Goal: Navigation & Orientation: Find specific page/section

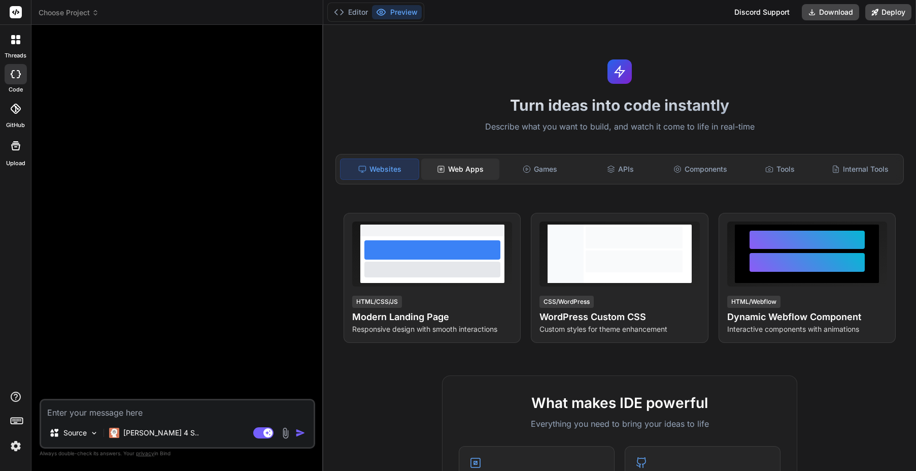
drag, startPoint x: 468, startPoint y: 171, endPoint x: 459, endPoint y: 175, distance: 9.8
click at [468, 172] on div "Web Apps" at bounding box center [460, 168] width 78 height 21
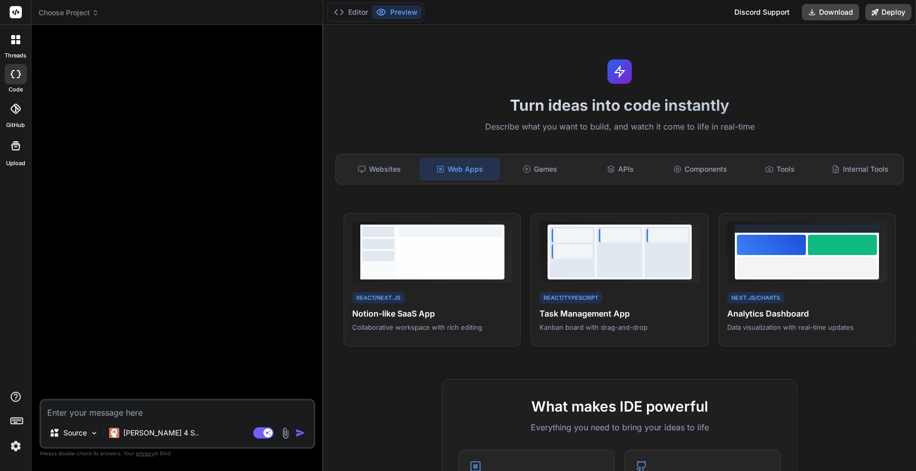
click at [459, 175] on div "Web Apps" at bounding box center [459, 168] width 79 height 21
click at [547, 170] on div "Games" at bounding box center [541, 168] width 78 height 21
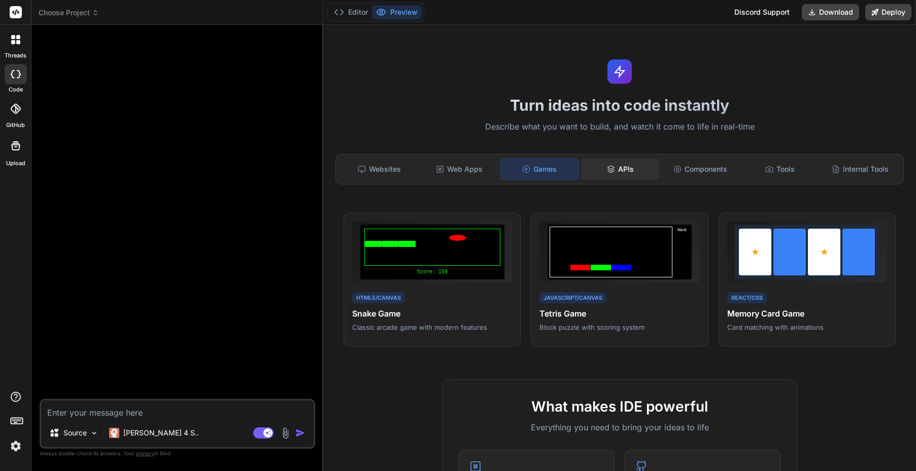
click at [620, 165] on div "APIs" at bounding box center [620, 168] width 78 height 21
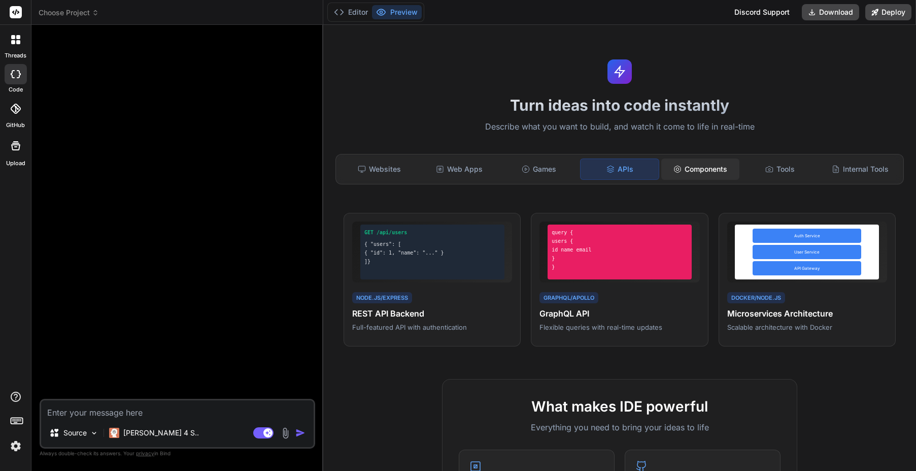
click at [707, 164] on div "Components" at bounding box center [701, 168] width 78 height 21
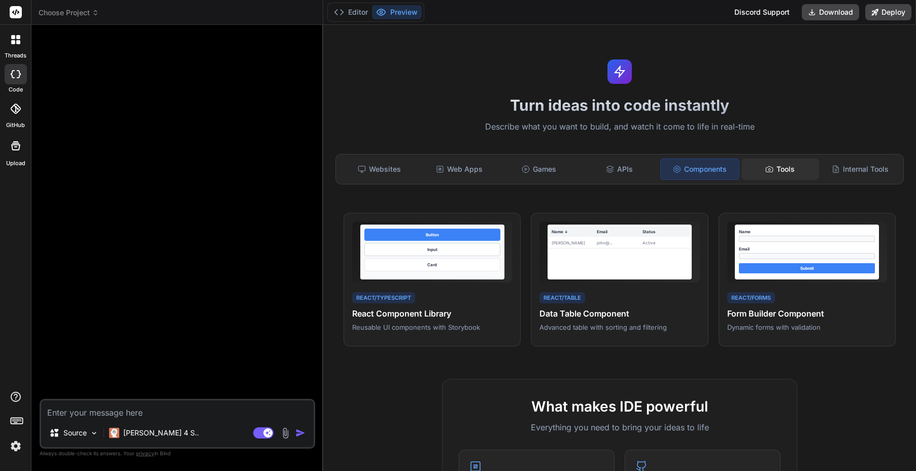
click at [780, 161] on div "Tools" at bounding box center [781, 168] width 78 height 21
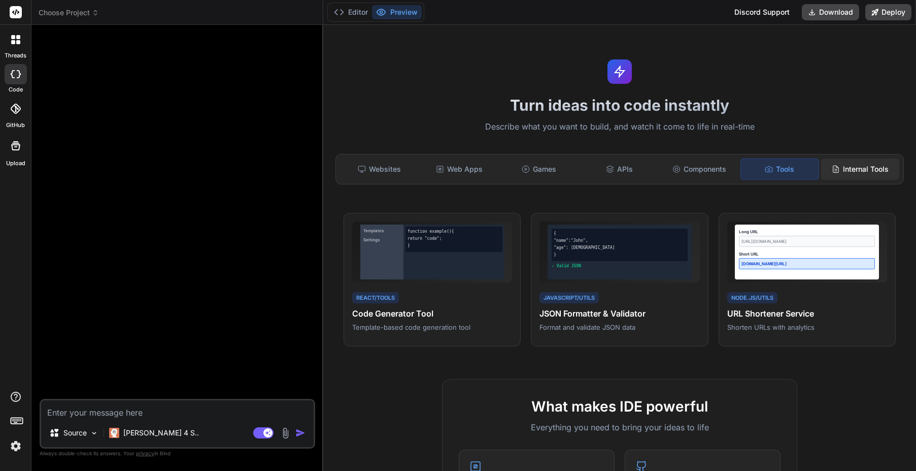
click at [868, 169] on div "Internal Tools" at bounding box center [860, 168] width 78 height 21
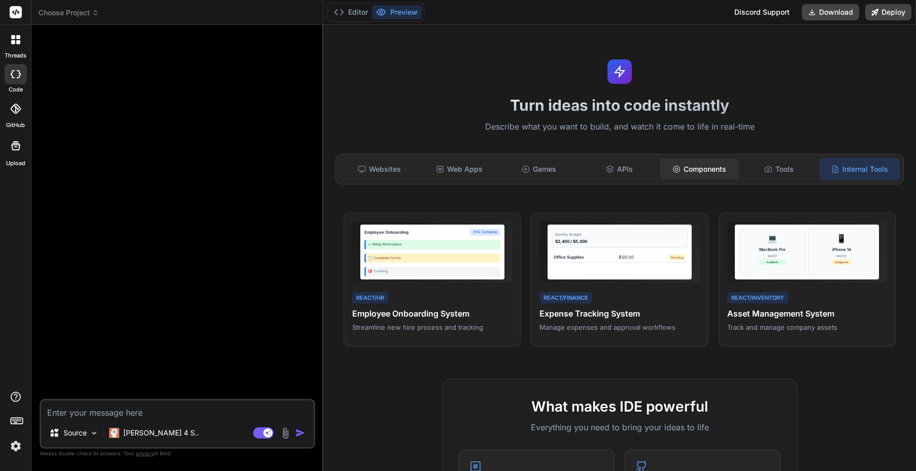
click at [686, 171] on div "Components" at bounding box center [700, 168] width 78 height 21
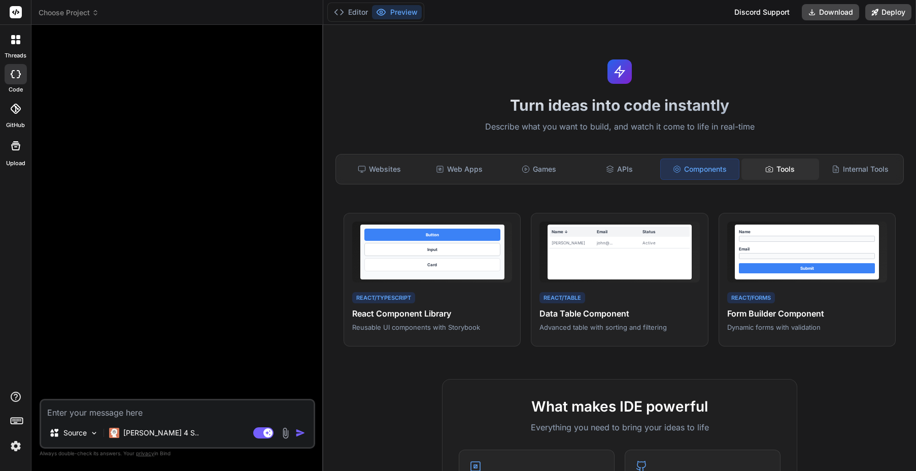
click at [780, 167] on div "Tools" at bounding box center [781, 168] width 78 height 21
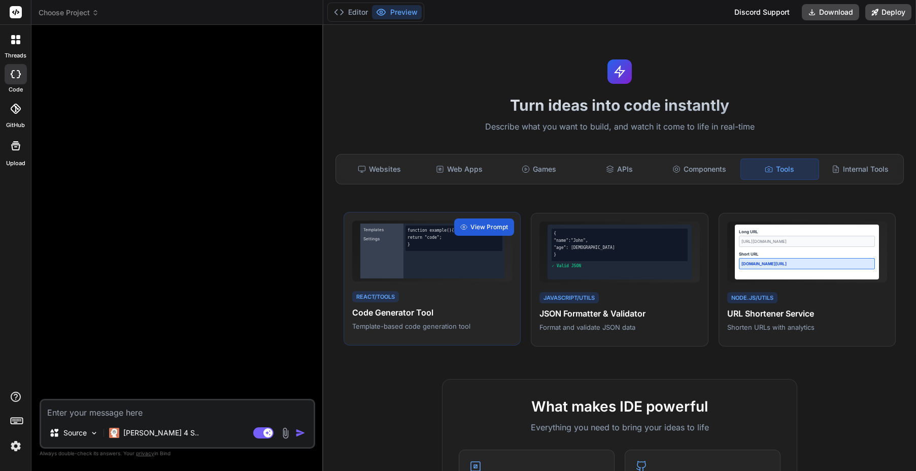
click at [421, 305] on div "React/Tools Code Generator Tool Template-based code generation tool" at bounding box center [432, 310] width 160 height 42
click at [496, 229] on span "View Prompt" at bounding box center [490, 226] width 38 height 9
